Goal: Task Accomplishment & Management: Use online tool/utility

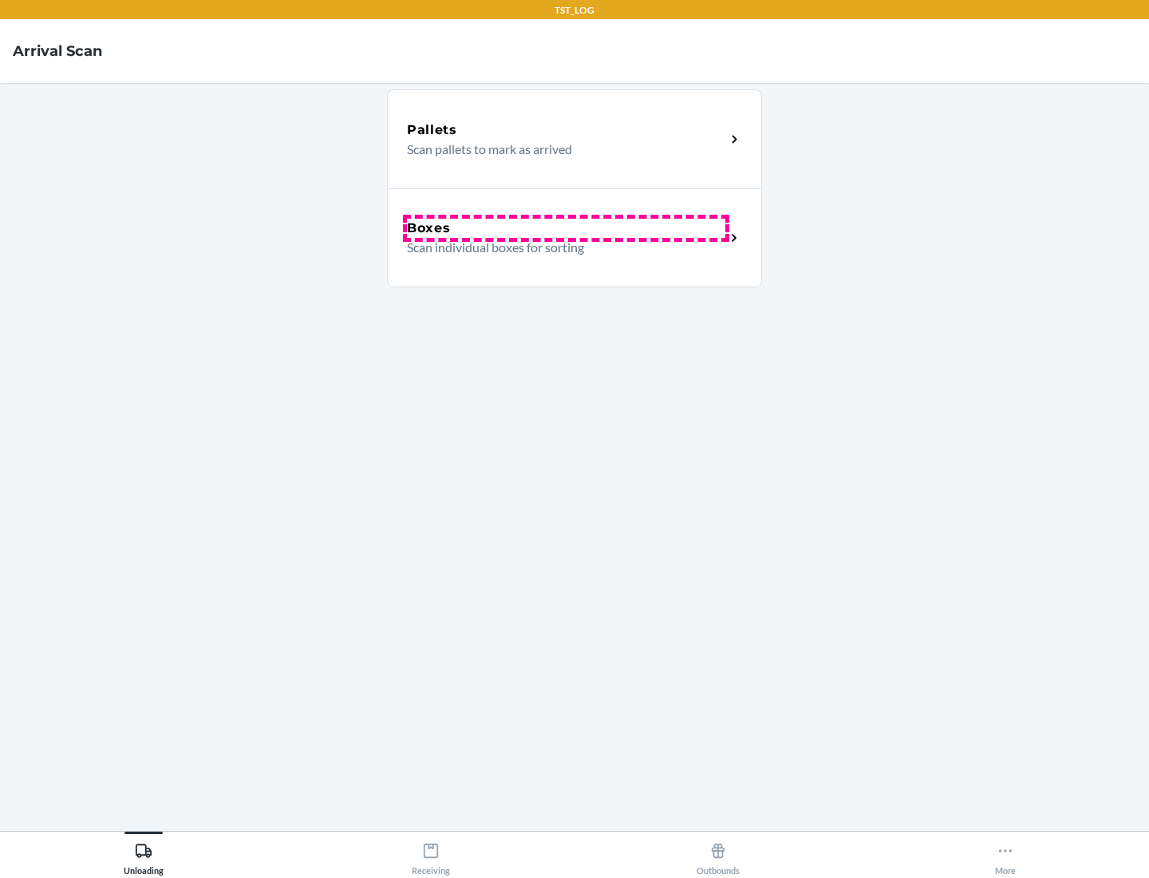
click at [566, 228] on div "Boxes" at bounding box center [566, 228] width 318 height 19
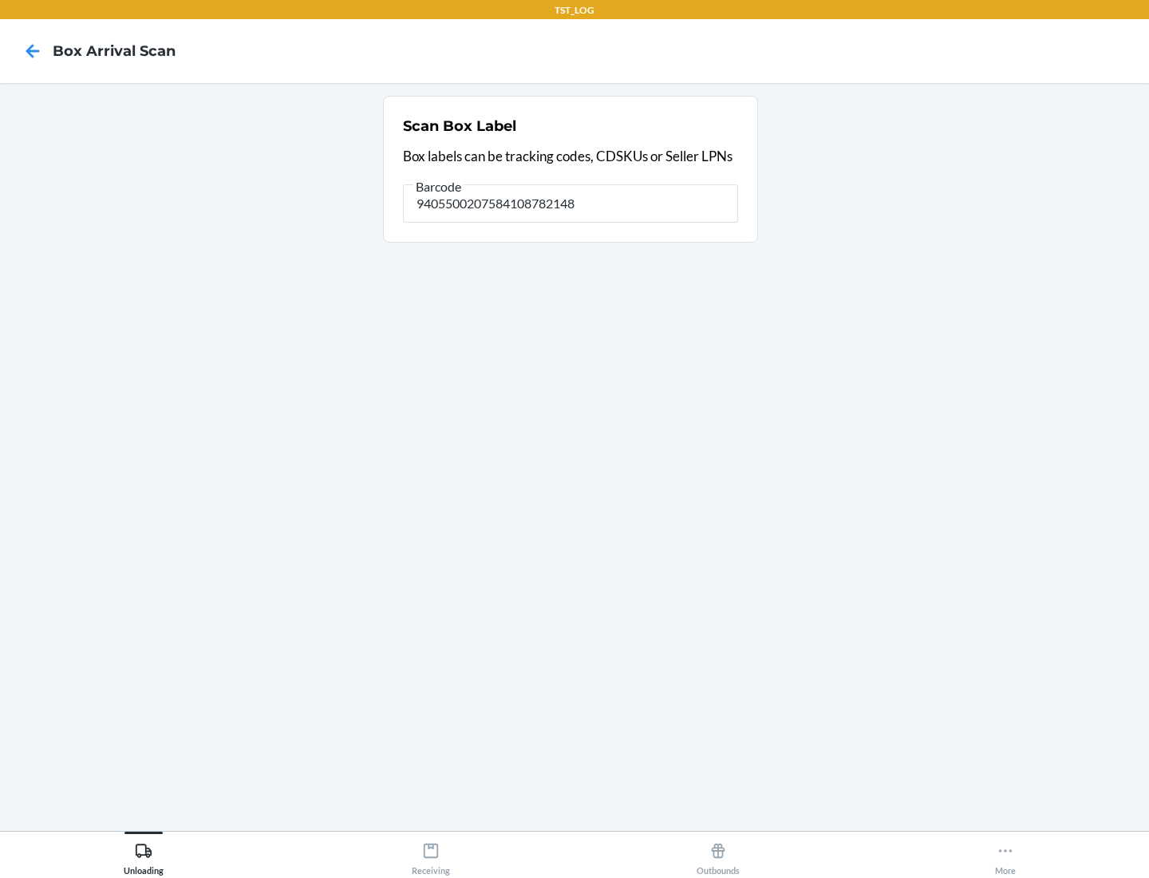
type input "9405500207584108782148"
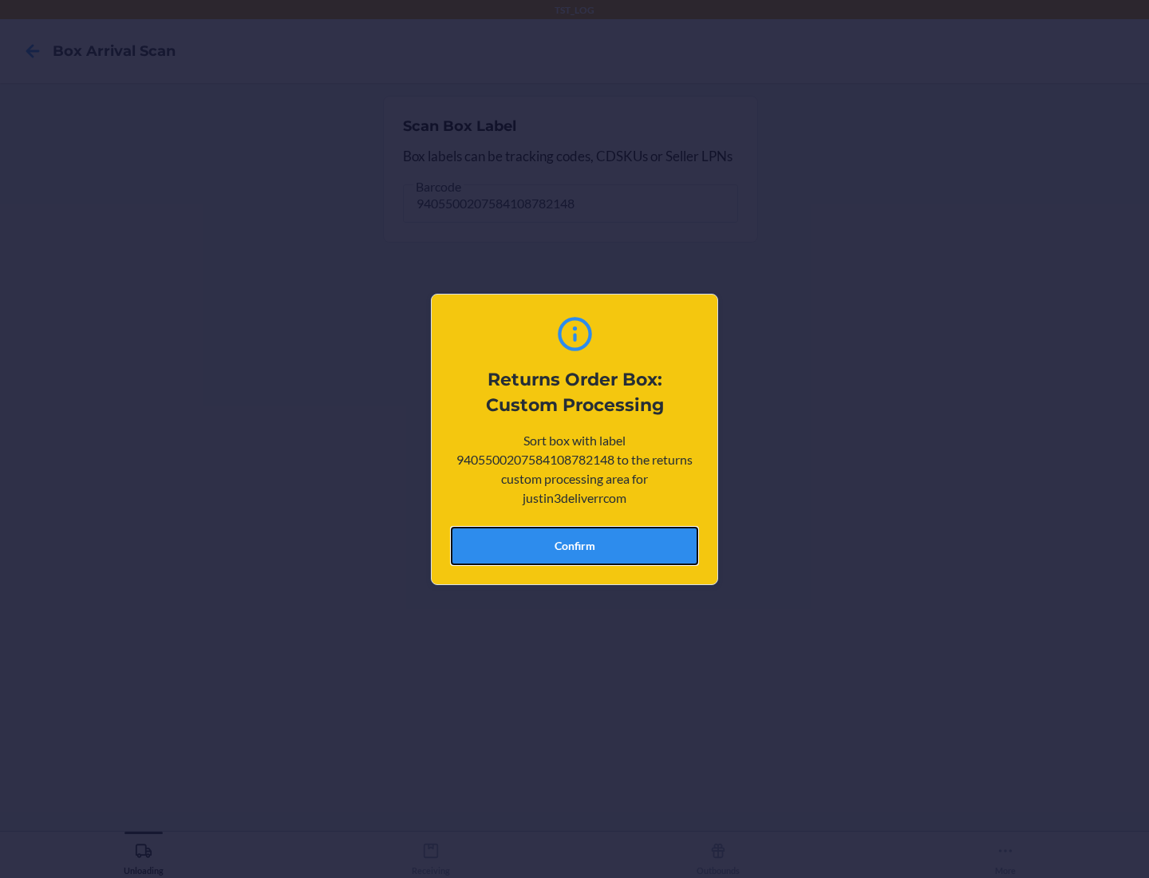
click at [575, 545] on button "Confirm" at bounding box center [574, 546] width 247 height 38
